Goal: Task Accomplishment & Management: Manage account settings

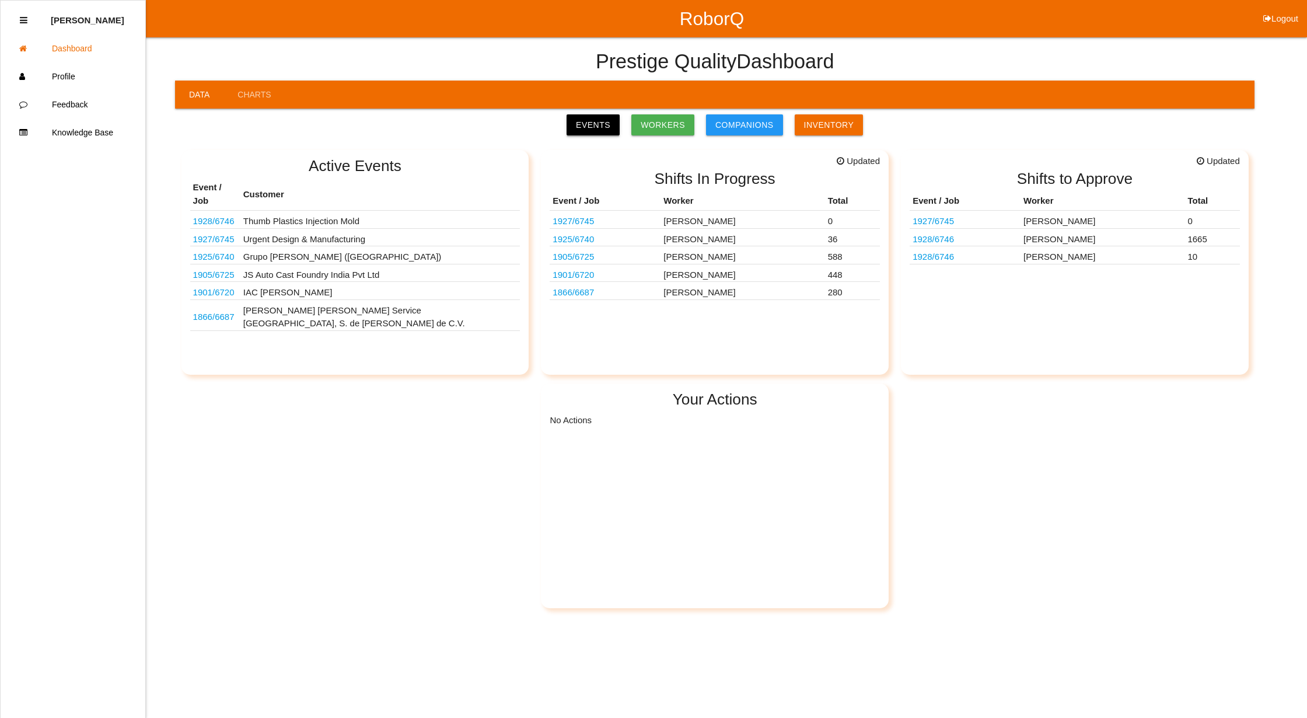
click at [605, 125] on link "Events" at bounding box center [593, 124] width 53 height 21
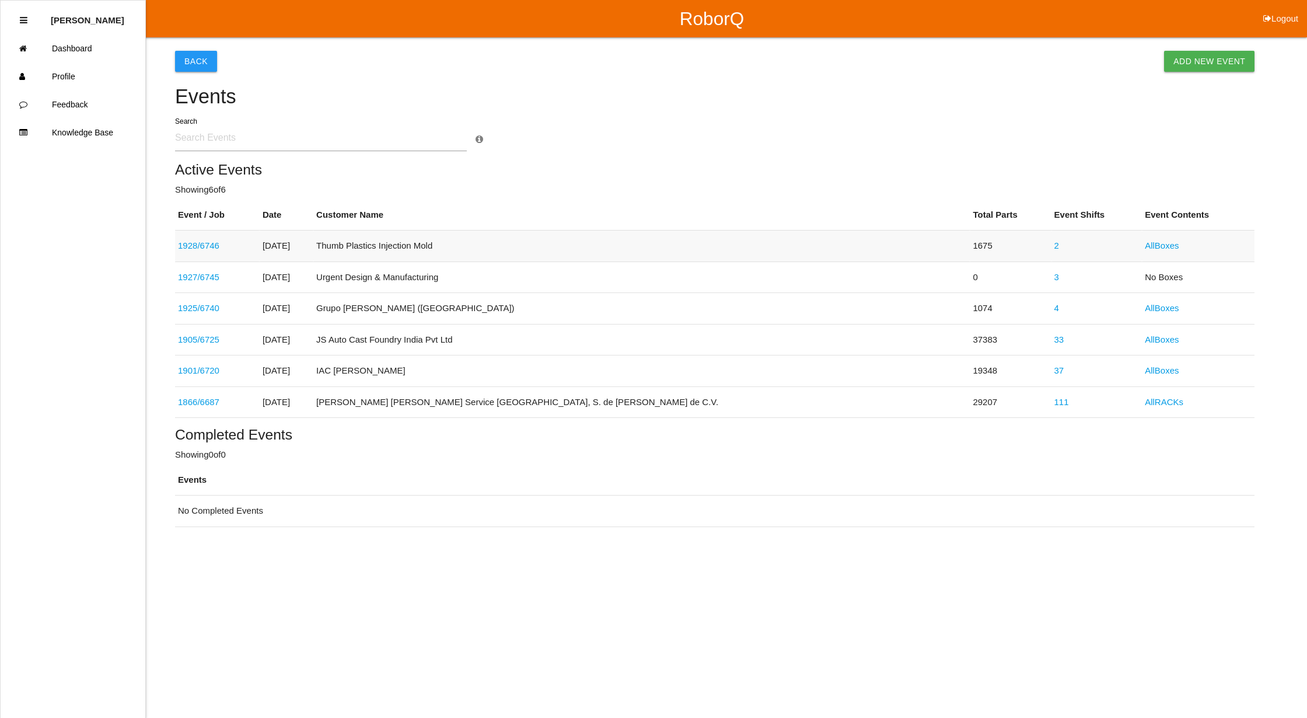
click at [1055, 247] on link "2" at bounding box center [1057, 245] width 5 height 10
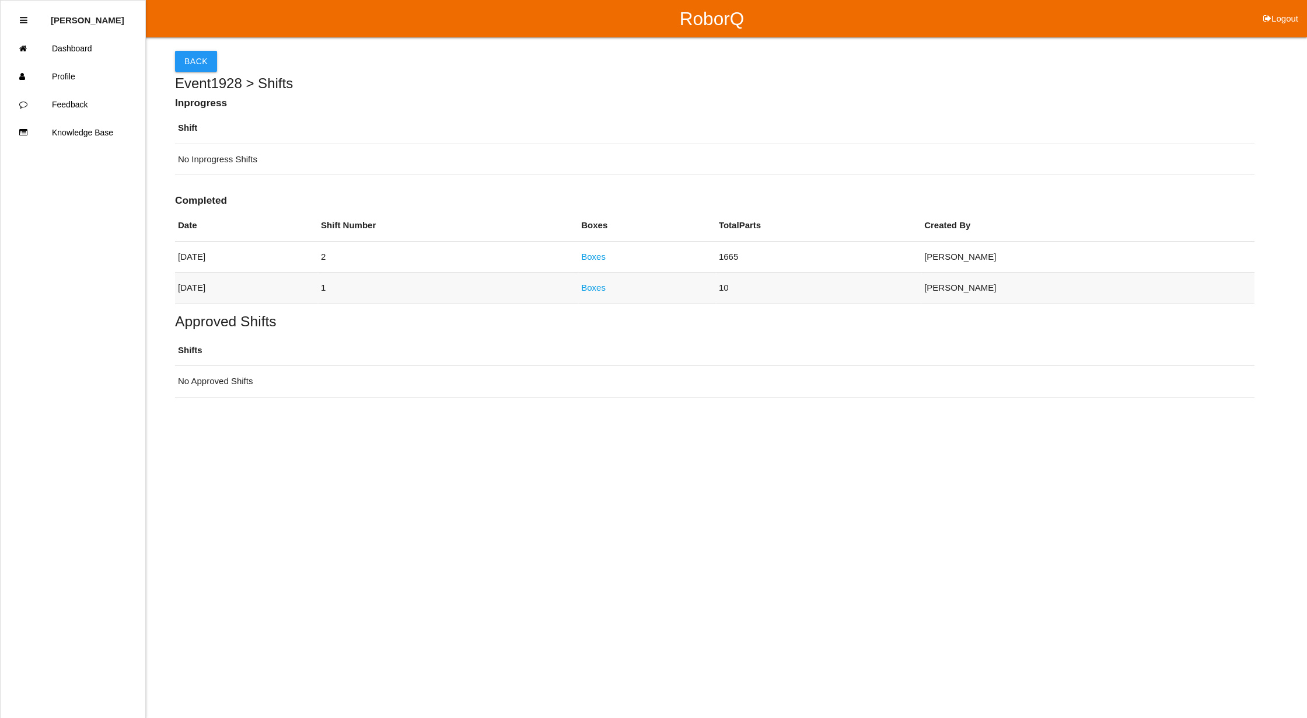
click at [606, 289] on link "Boxes" at bounding box center [593, 287] width 25 height 10
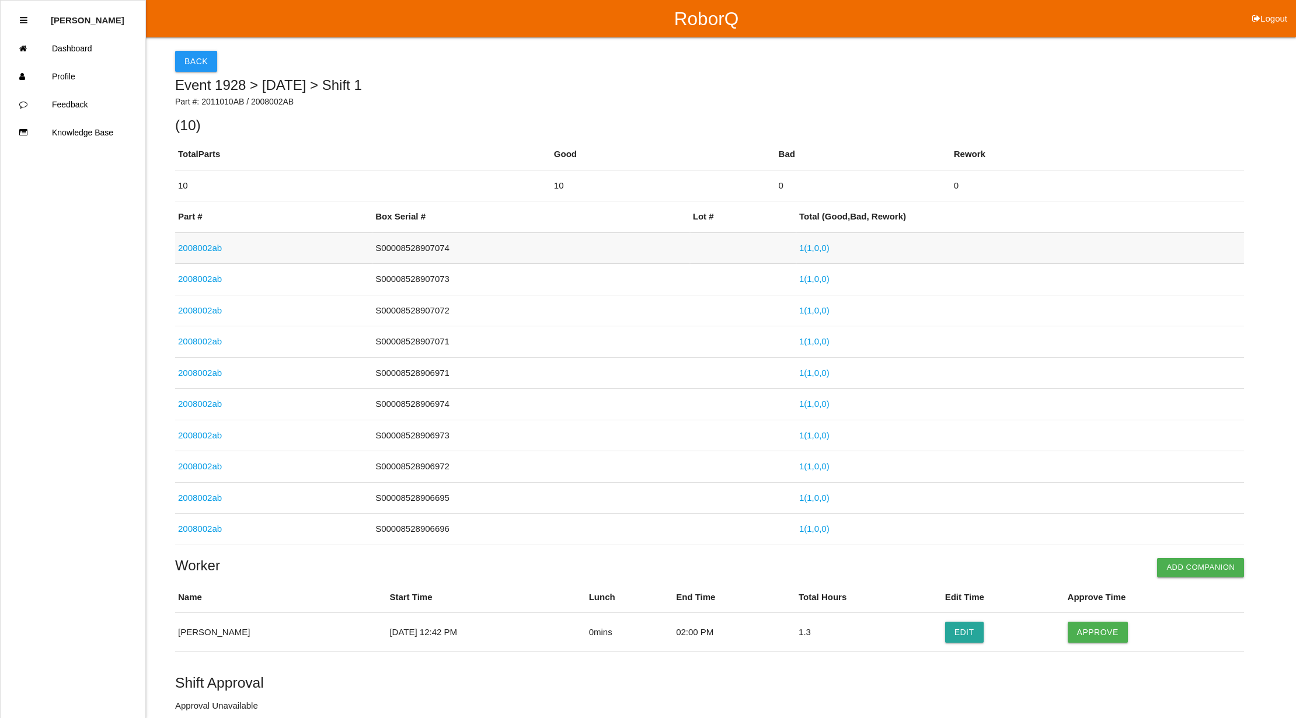
scroll to position [55, 0]
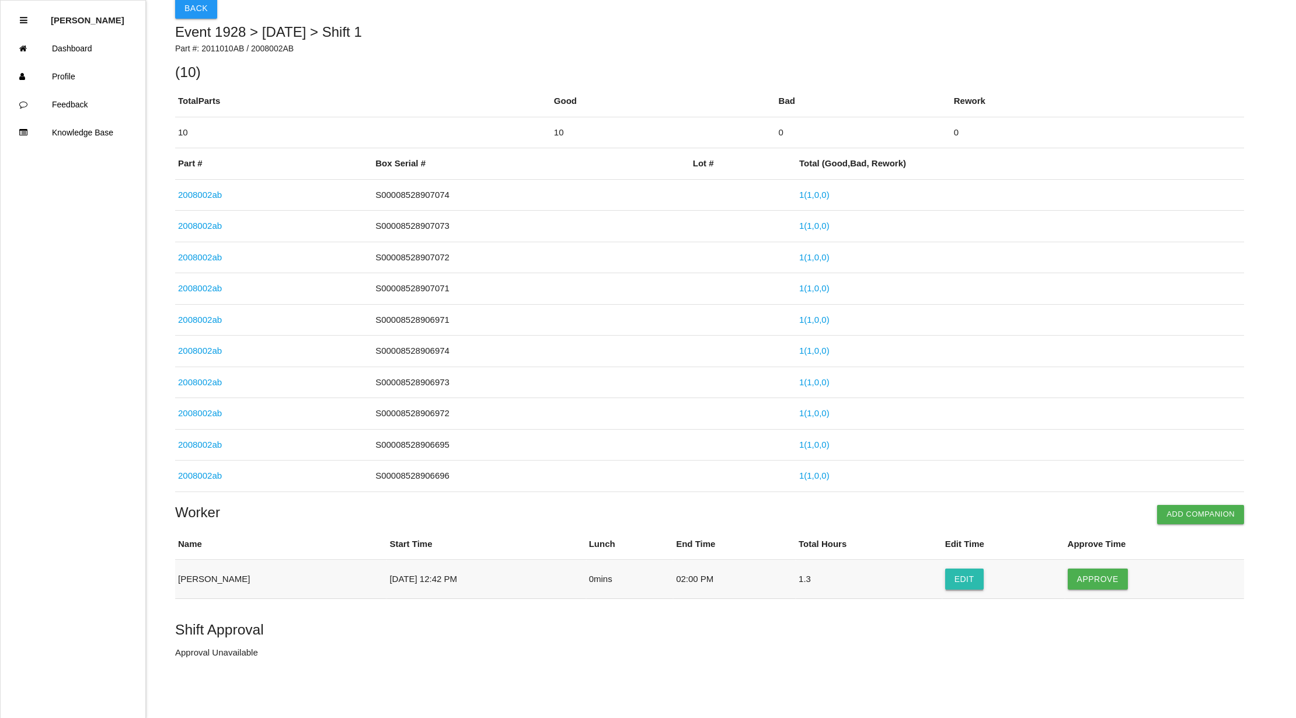
click at [960, 578] on button "Edit" at bounding box center [964, 578] width 39 height 21
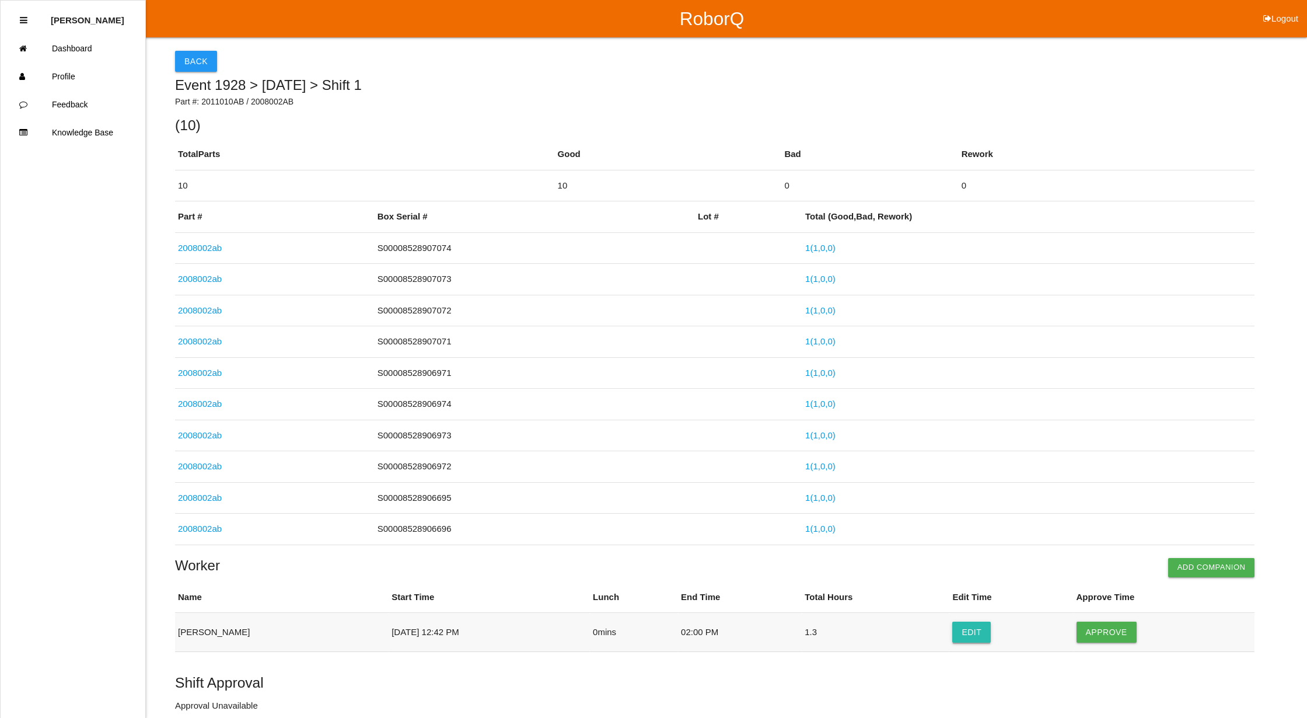
select select "12"
select select "42"
select select "2"
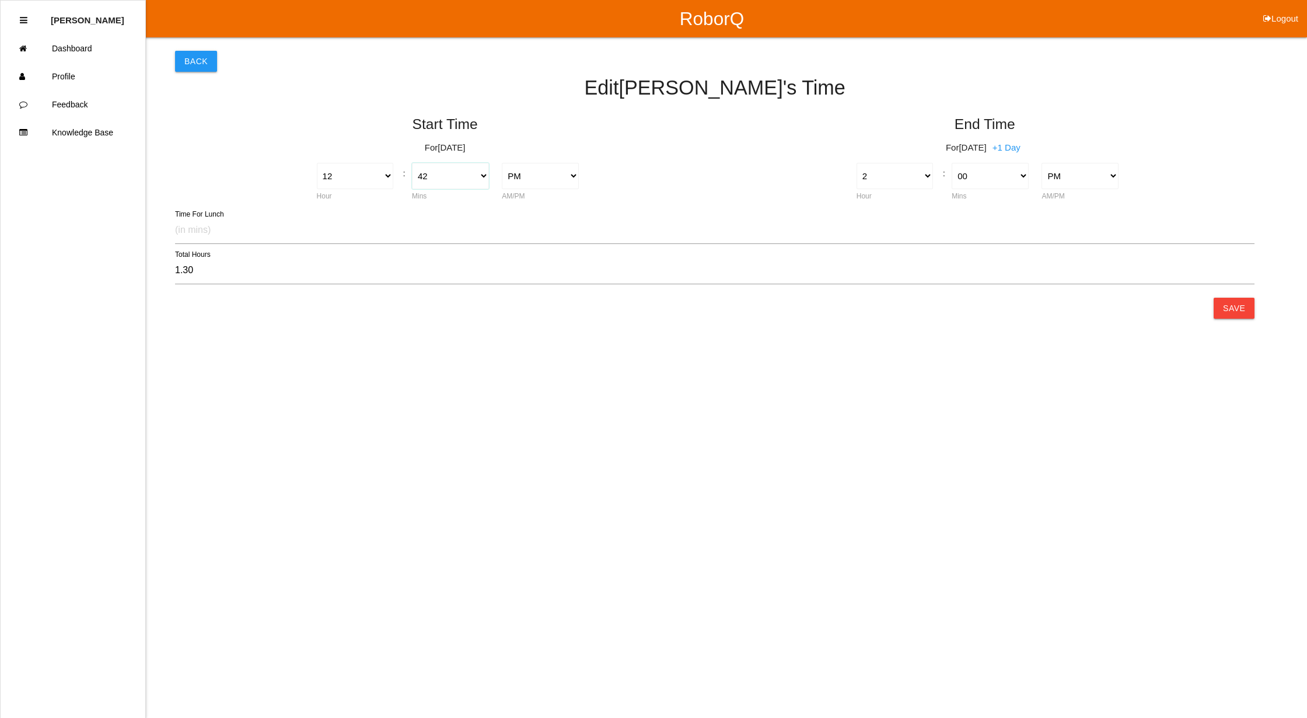
click at [448, 176] on select "00 01 02 03 04 05 06 07 08 09 10 11 12 13 14 15 16 17 18 19 20 21 22 23 24 25 2…" at bounding box center [450, 176] width 77 height 26
select select "45"
click at [412, 163] on select "00 01 02 03 04 05 06 07 08 09 10 11 12 13 14 15 16 17 18 19 20 21 22 23 24 25 2…" at bounding box center [450, 176] width 77 height 26
type input "1.25"
click at [1238, 312] on button "Save" at bounding box center [1234, 308] width 41 height 21
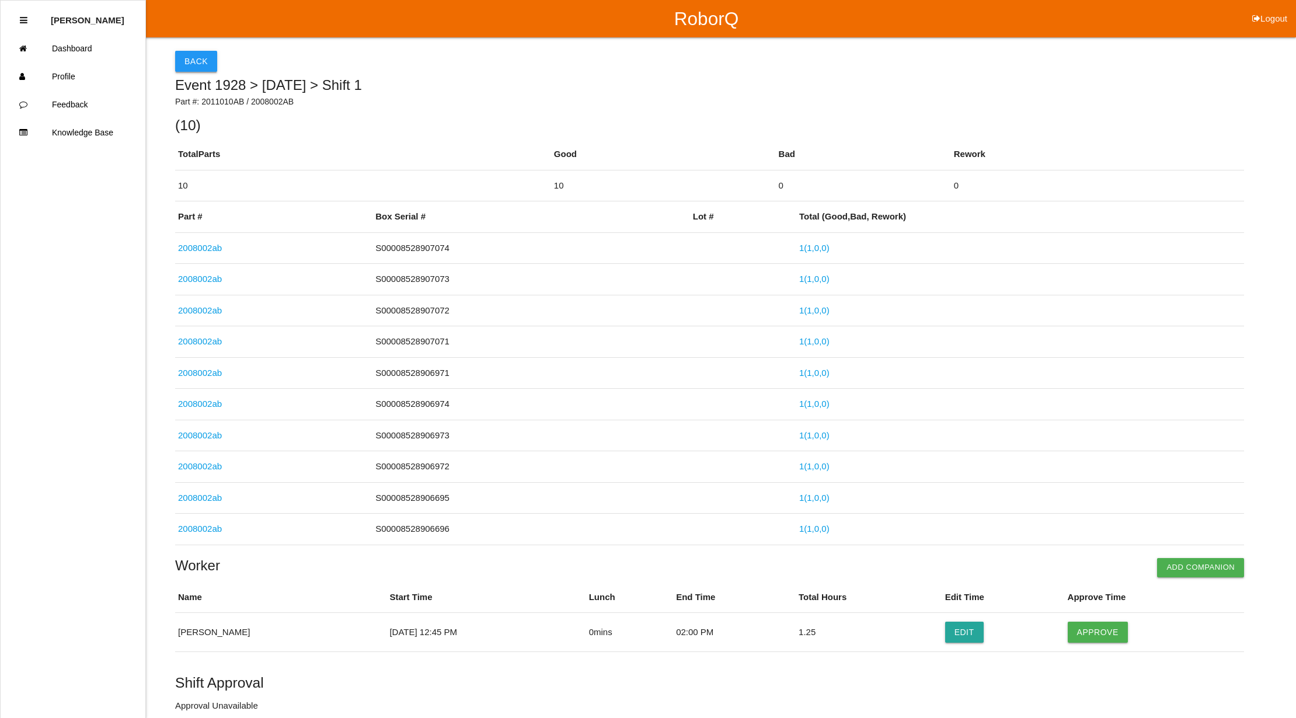
click at [208, 58] on button "Back" at bounding box center [196, 61] width 42 height 21
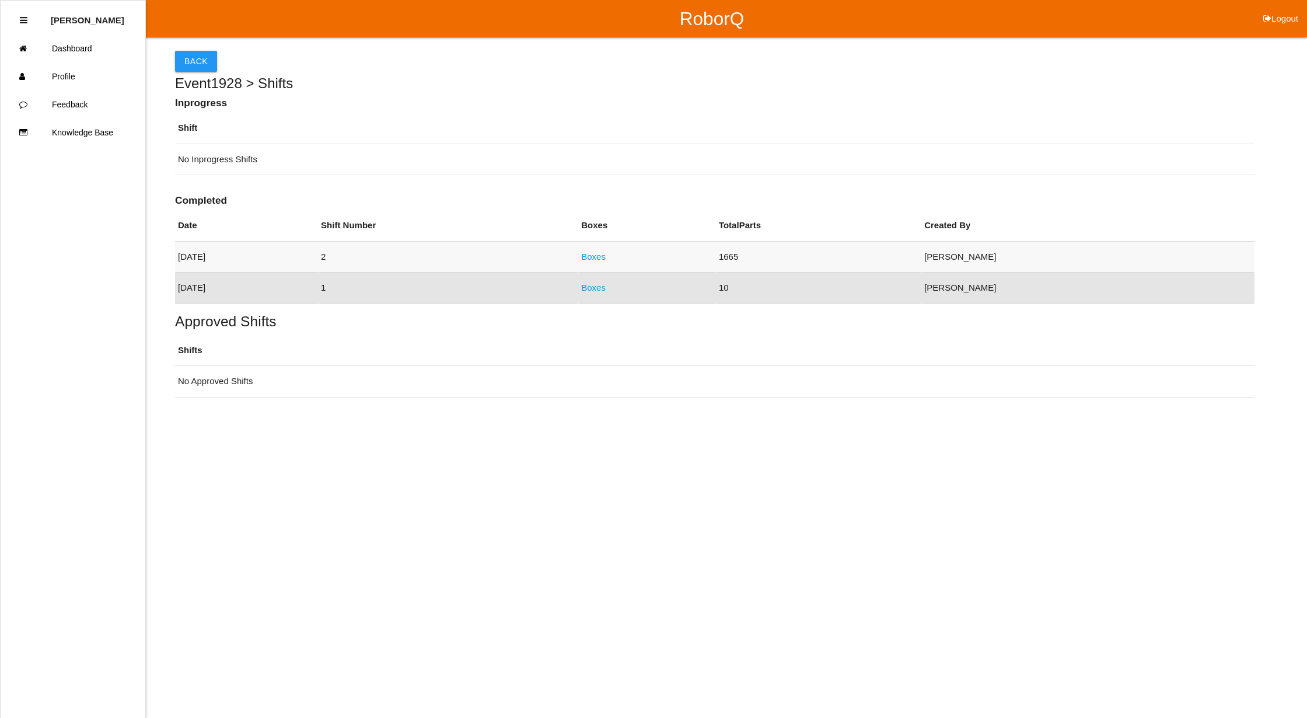
click at [606, 255] on link "Boxes" at bounding box center [593, 257] width 25 height 10
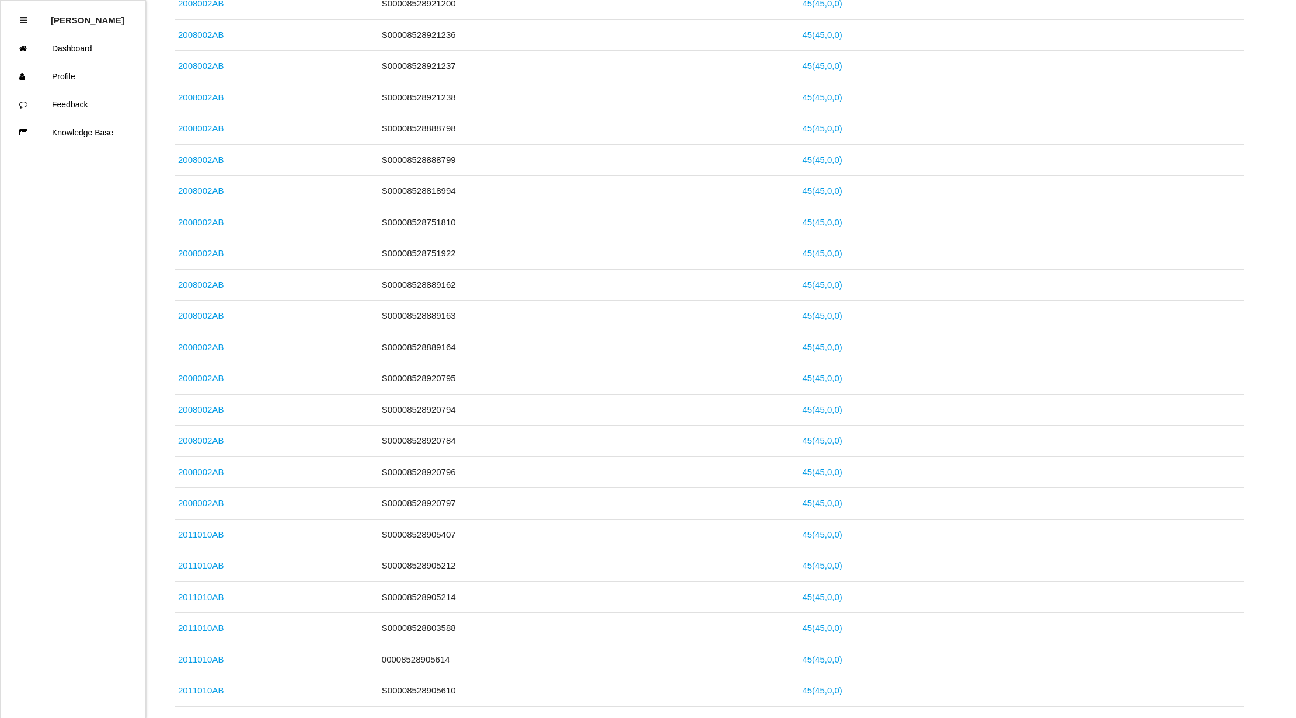
scroll to position [66, 0]
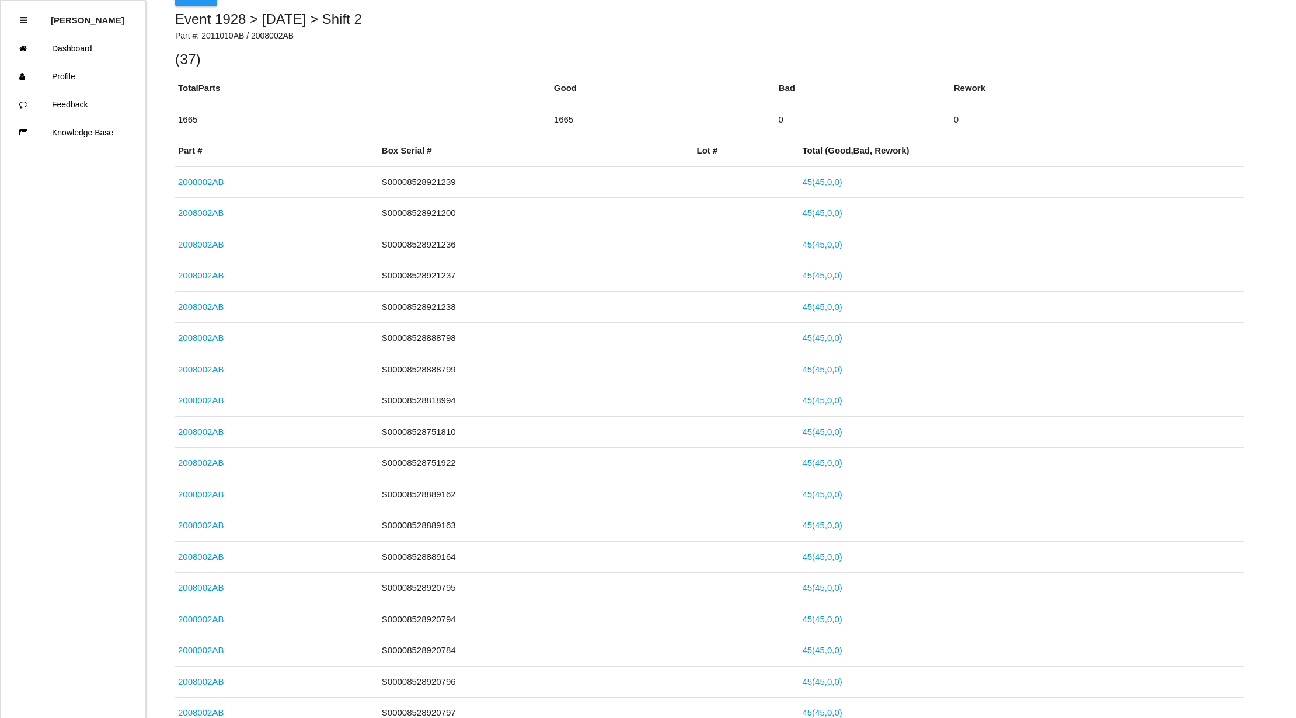
click at [1294, 55] on div "Back Event 1928 > [DATE] > Shift 2 Part #: 2011010AB / 2008002AB ( 37 ) Total P…" at bounding box center [648, 730] width 1296 height 1518
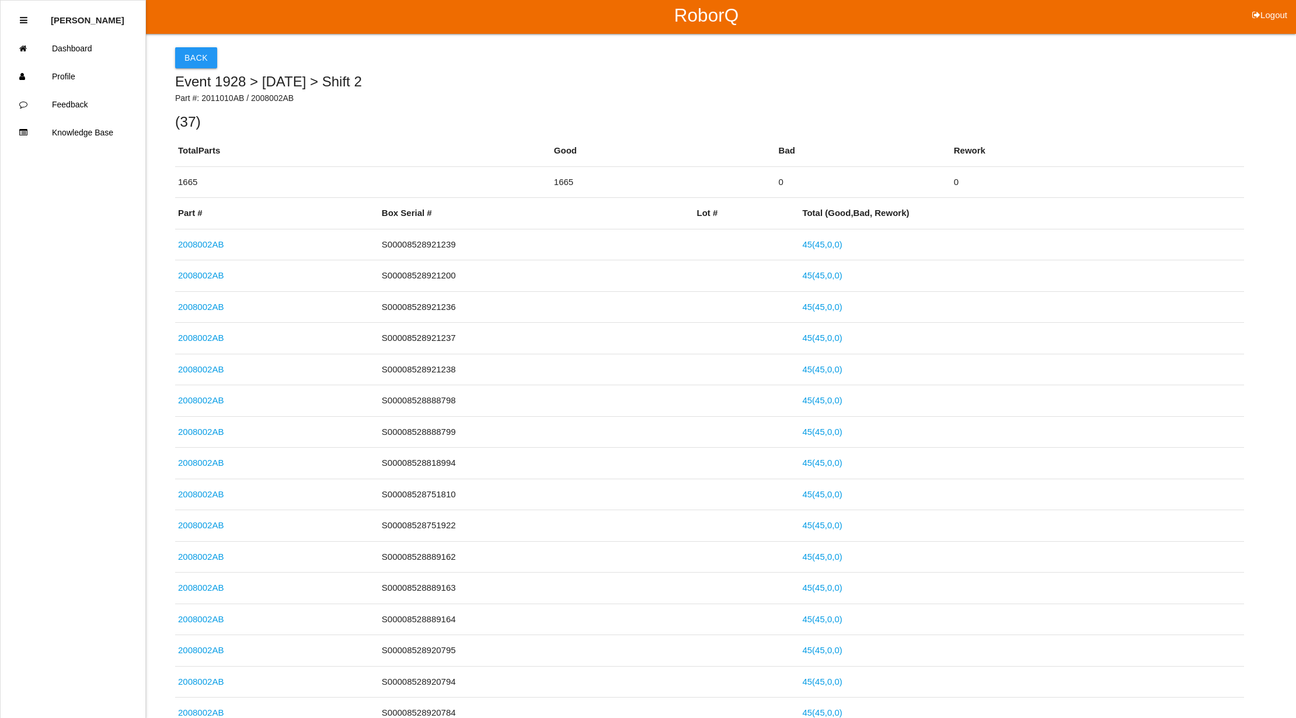
scroll to position [0, 0]
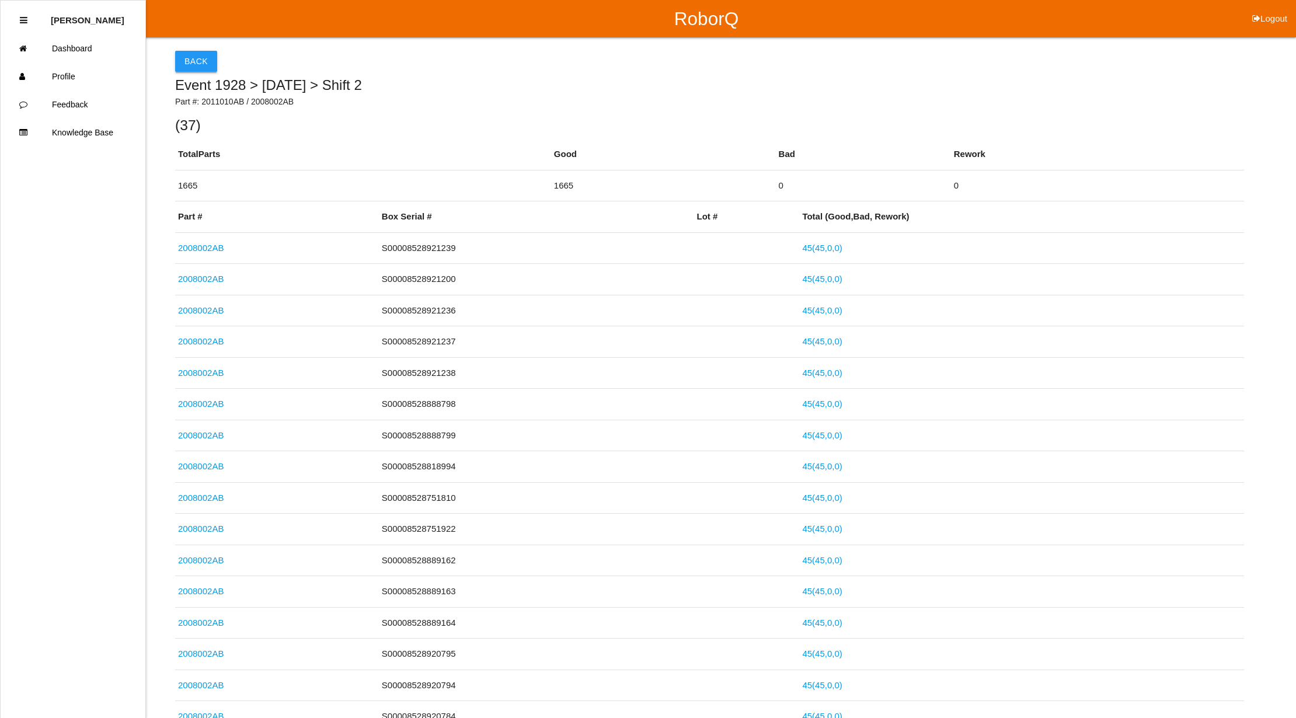
click at [204, 57] on button "Back" at bounding box center [196, 61] width 42 height 21
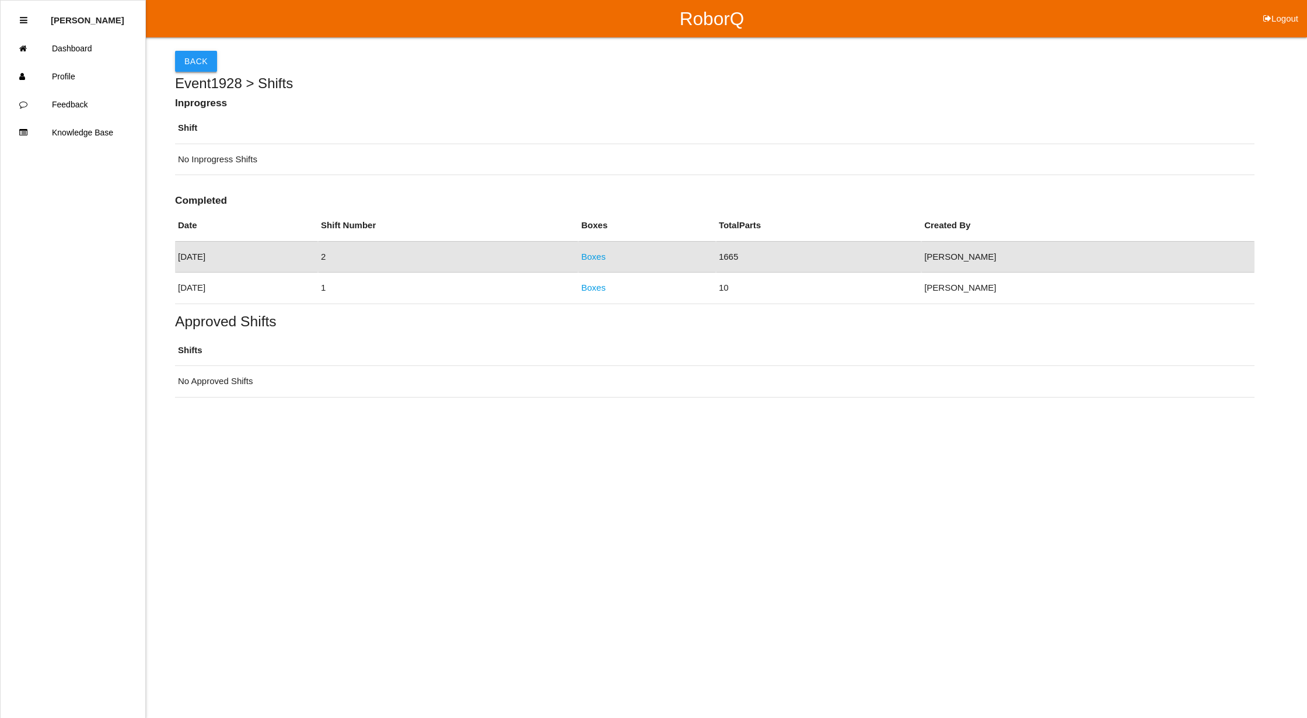
click at [195, 60] on button "Back" at bounding box center [196, 61] width 42 height 21
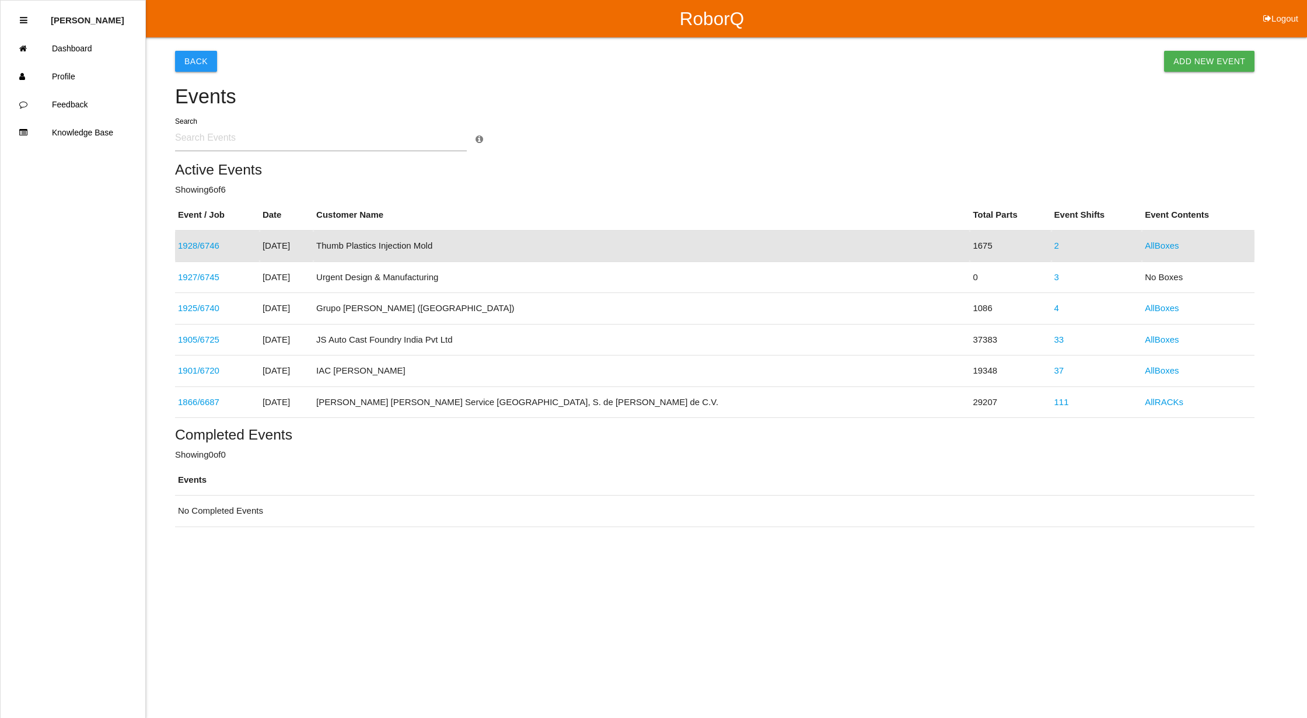
click at [1055, 274] on link "3" at bounding box center [1057, 277] width 5 height 10
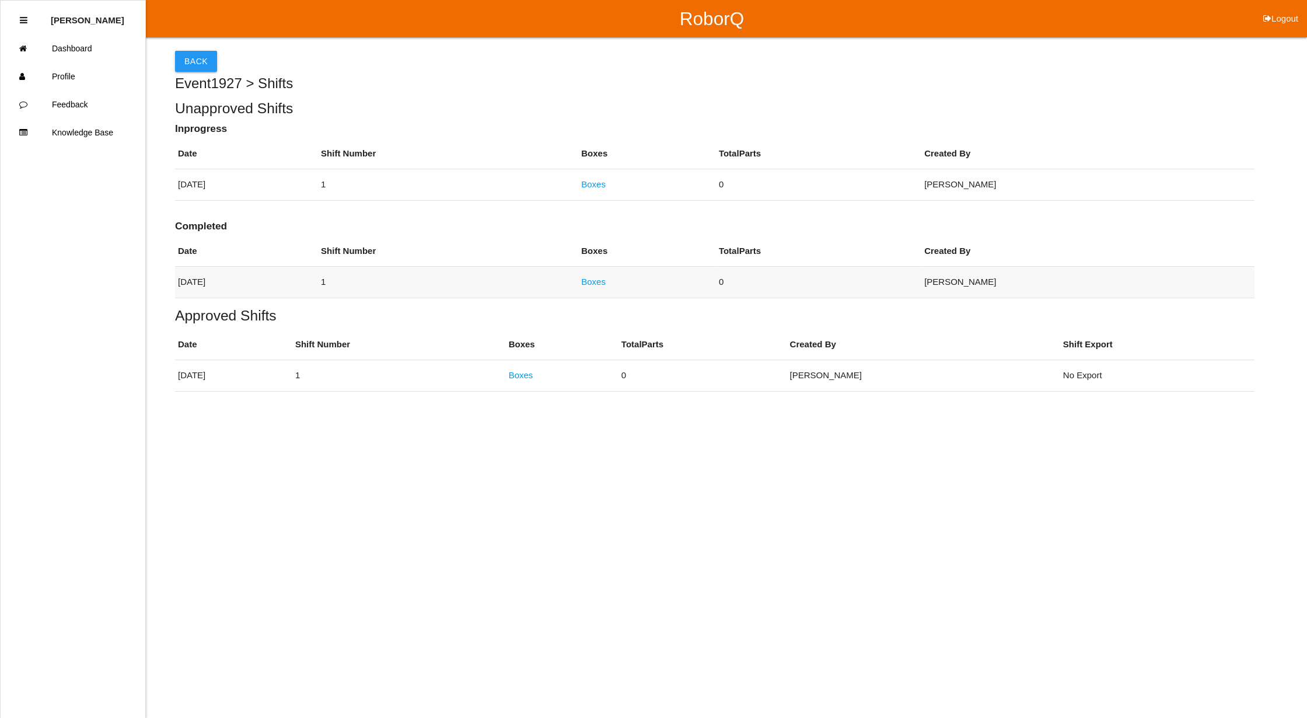
click at [606, 281] on link "Boxes" at bounding box center [593, 282] width 25 height 10
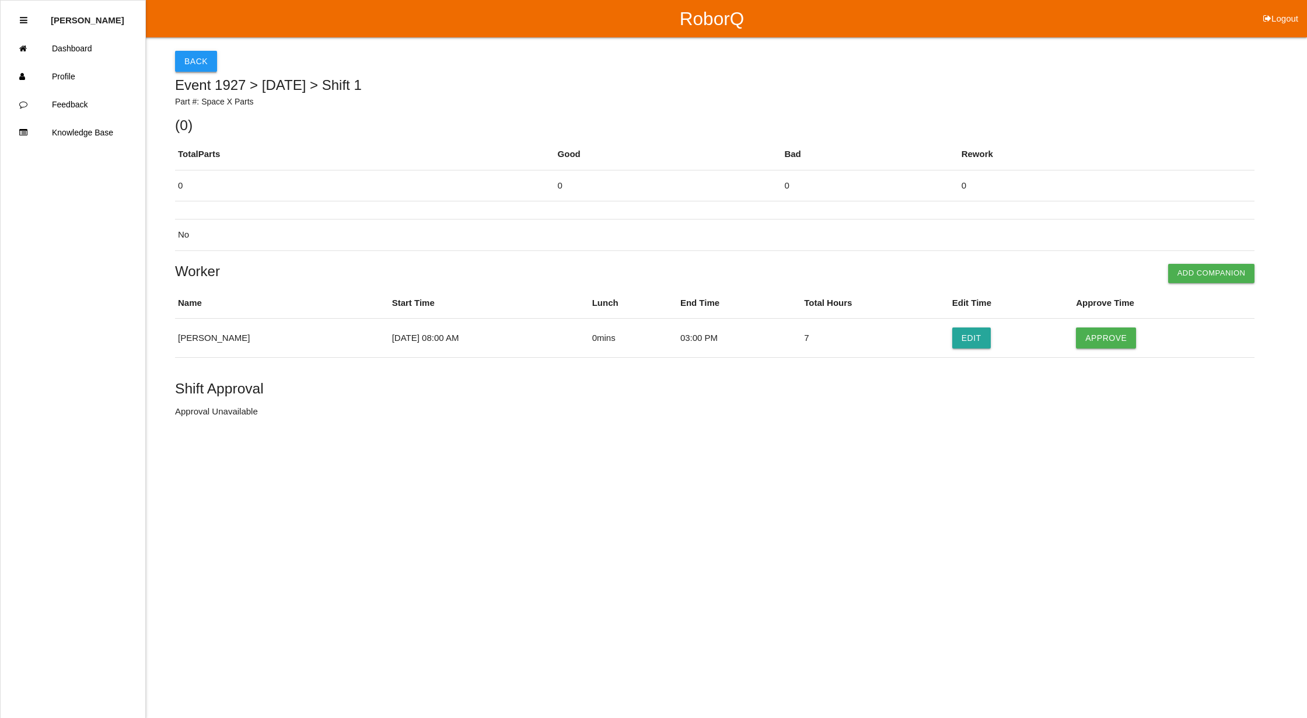
click at [183, 57] on button "Back" at bounding box center [196, 61] width 42 height 21
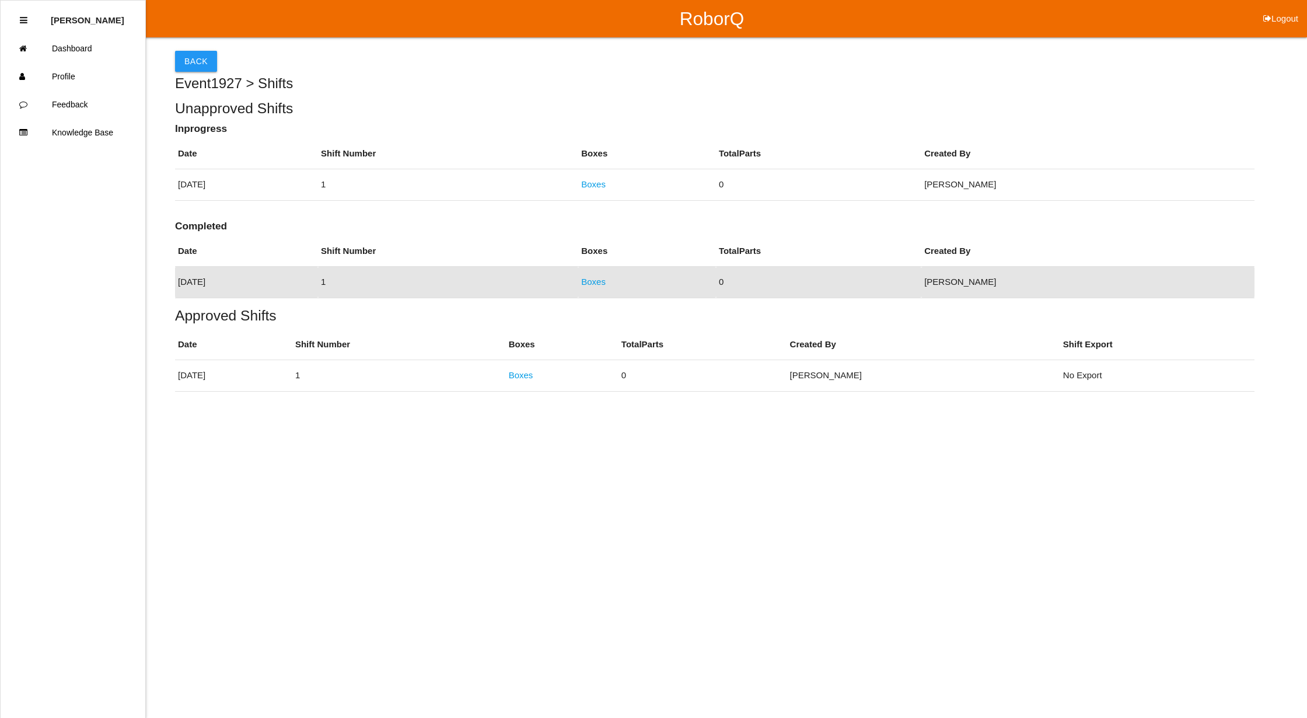
click at [183, 57] on button "Back" at bounding box center [196, 61] width 42 height 21
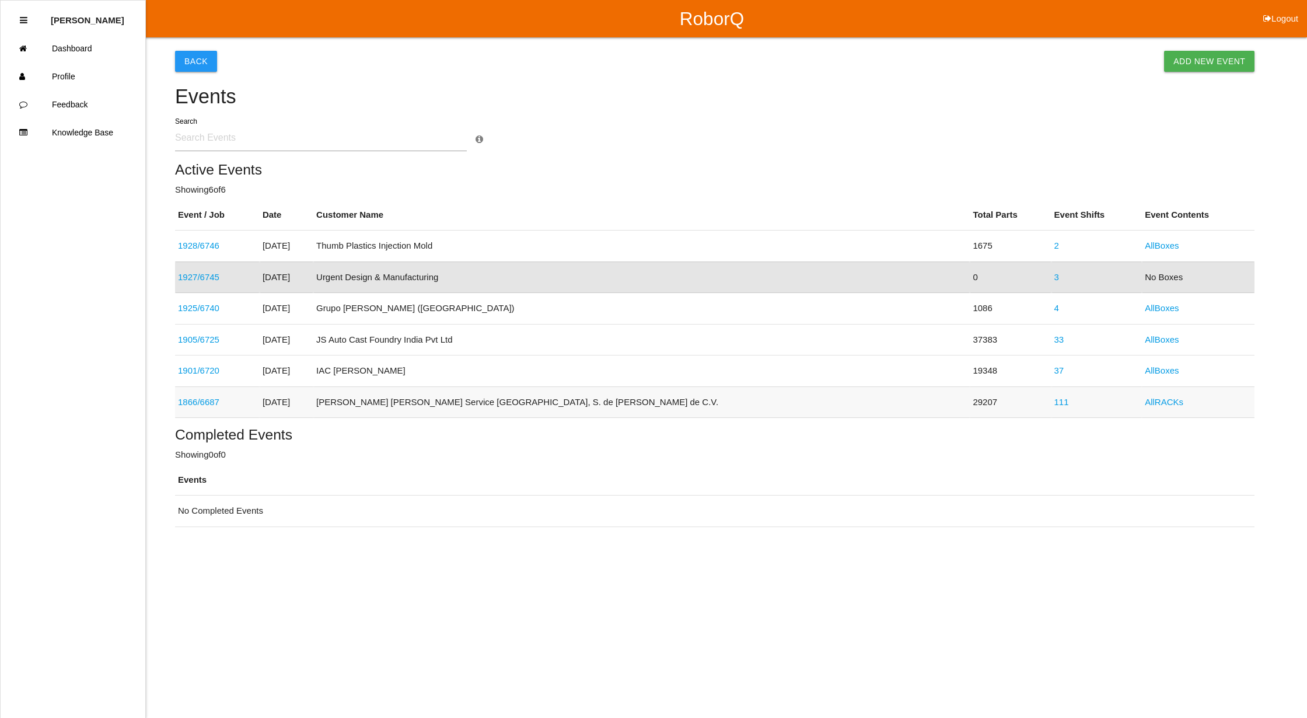
click at [1055, 397] on link "111" at bounding box center [1062, 402] width 15 height 10
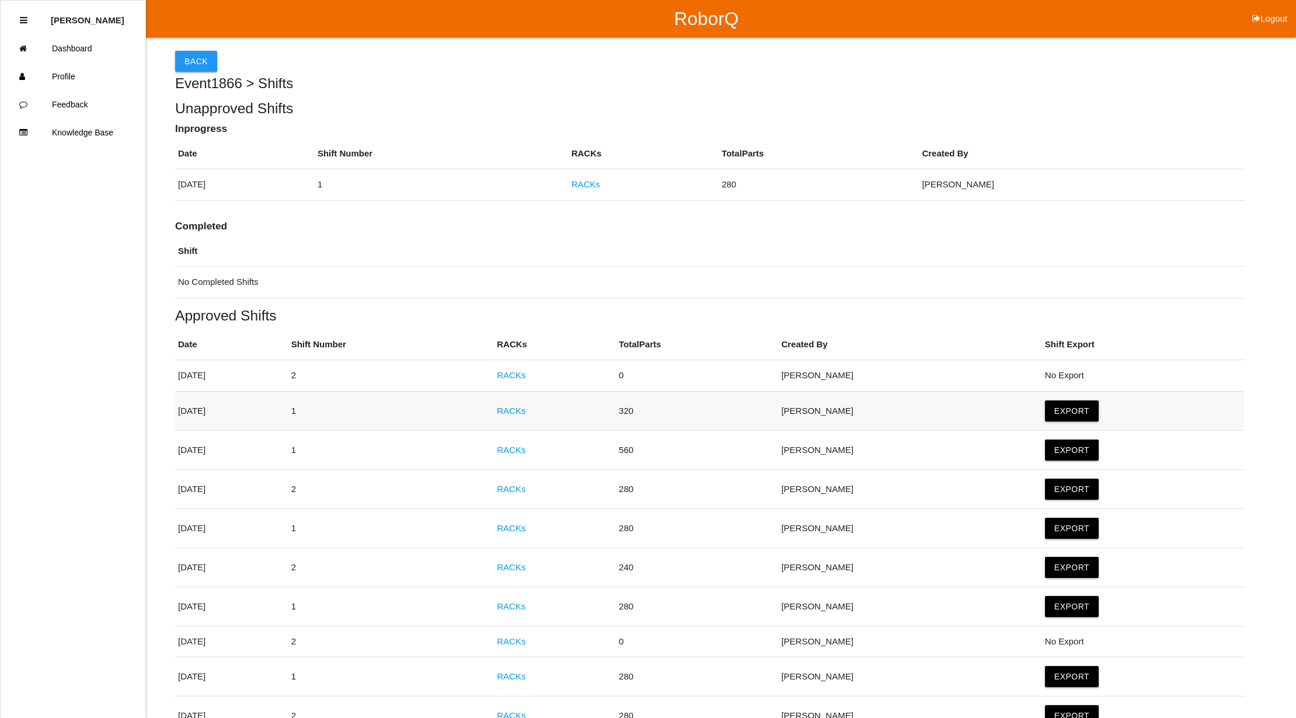
click at [525, 409] on link "RACKs" at bounding box center [511, 411] width 29 height 10
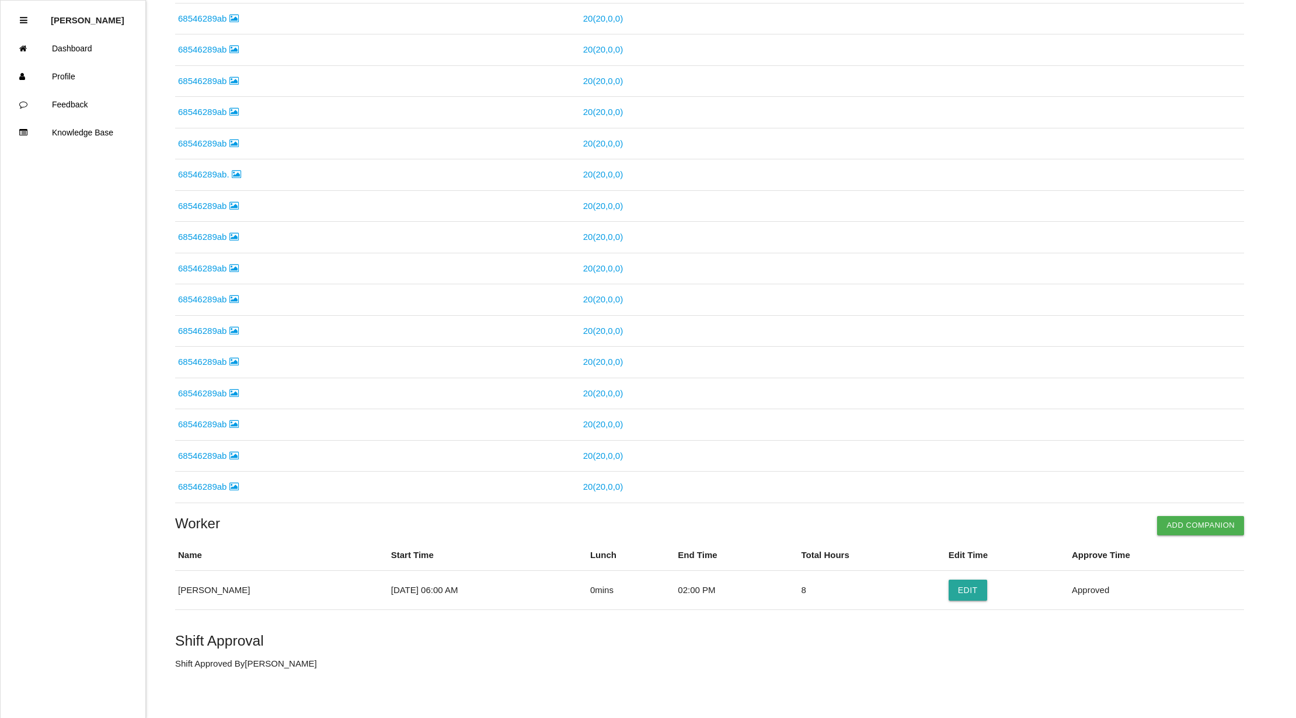
scroll to position [243, 0]
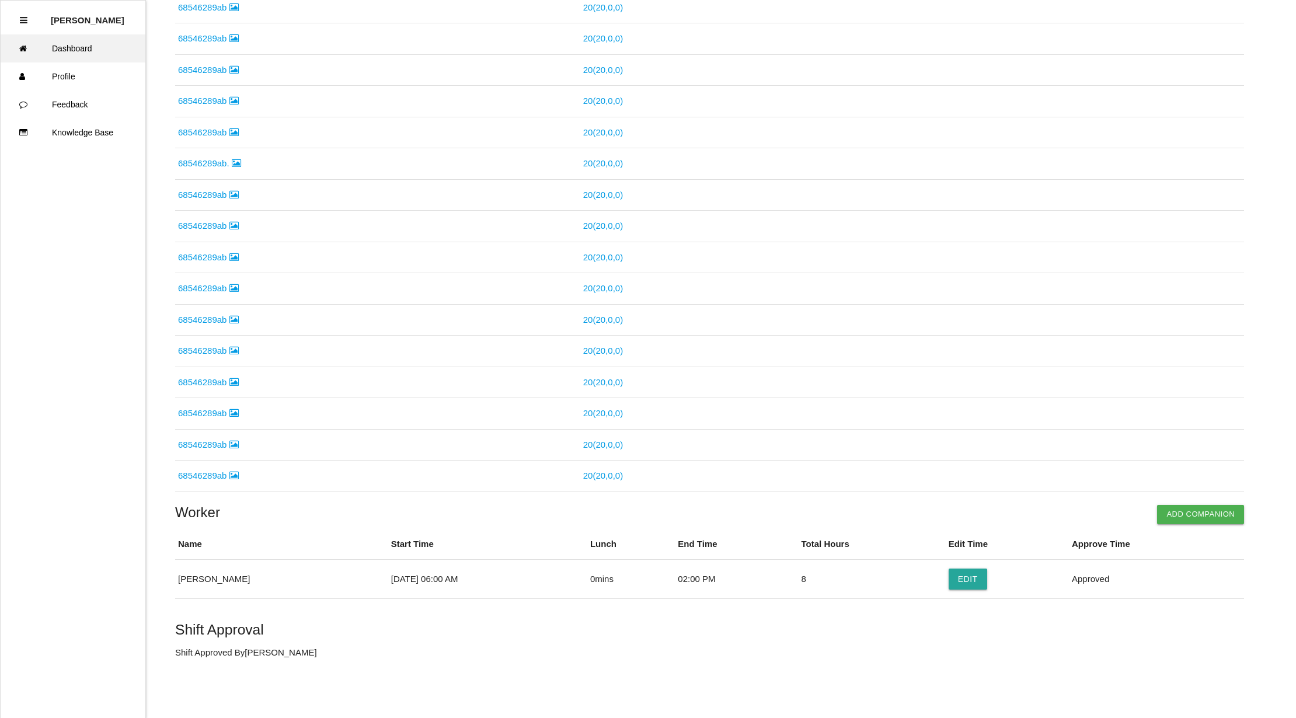
click at [82, 46] on link "Dashboard" at bounding box center [73, 48] width 145 height 28
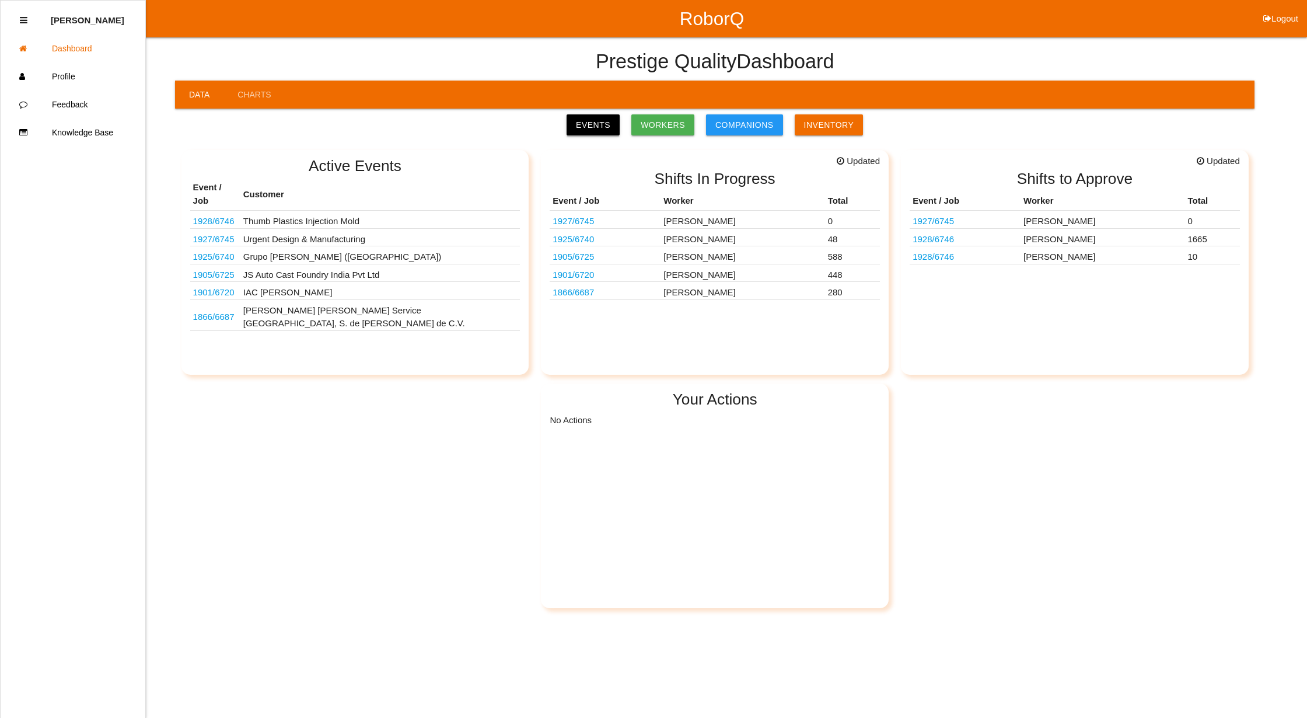
click at [596, 127] on link "Events" at bounding box center [593, 124] width 53 height 21
